Goal: Navigation & Orientation: Find specific page/section

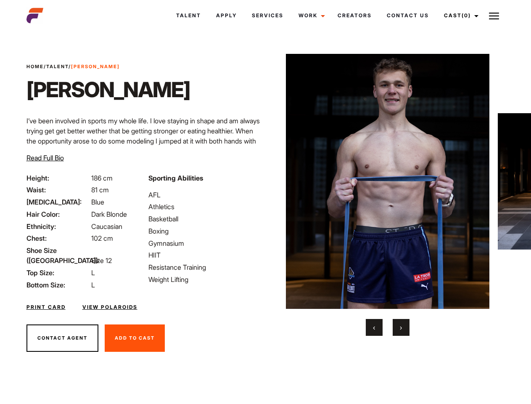
click at [459, 16] on link "Cast (0)" at bounding box center [459, 15] width 47 height 23
click at [494, 16] on img at bounding box center [494, 16] width 10 height 10
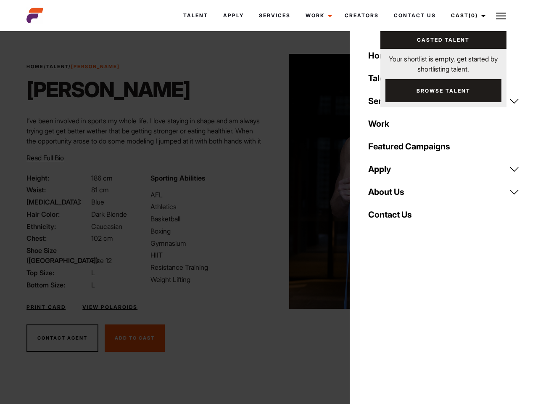
click at [387, 195] on img at bounding box center [391, 181] width 204 height 255
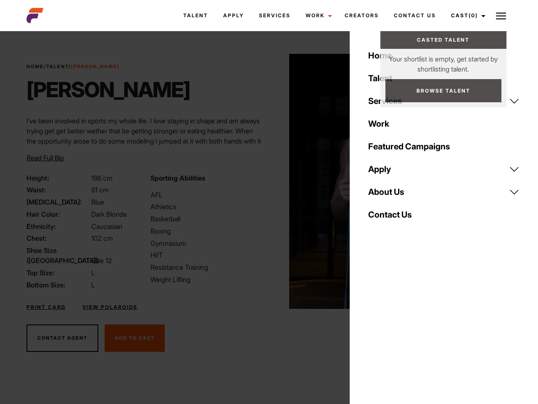
click at [265, 181] on div "Sporting Abilities AFL Athletics Basketball Boxing Gymnasium HIIT Resistance Tr…" at bounding box center [207, 231] width 124 height 117
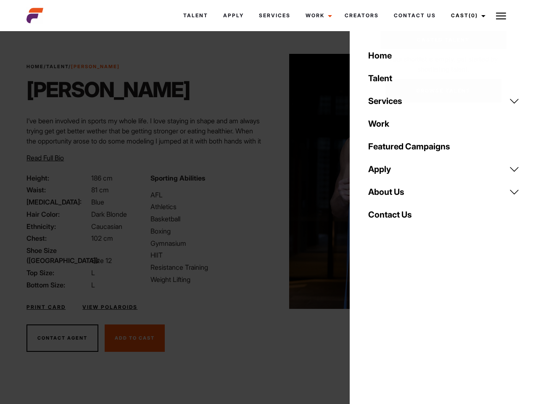
click at [374, 327] on div "Home Talent Services Talent Casting Photography Videography Creative Hair and M…" at bounding box center [444, 202] width 188 height 404
click at [401, 327] on div "Home Talent Services Talent Casting Photography Videography Creative Hair and M…" at bounding box center [444, 202] width 188 height 404
